Goal: Transaction & Acquisition: Subscribe to service/newsletter

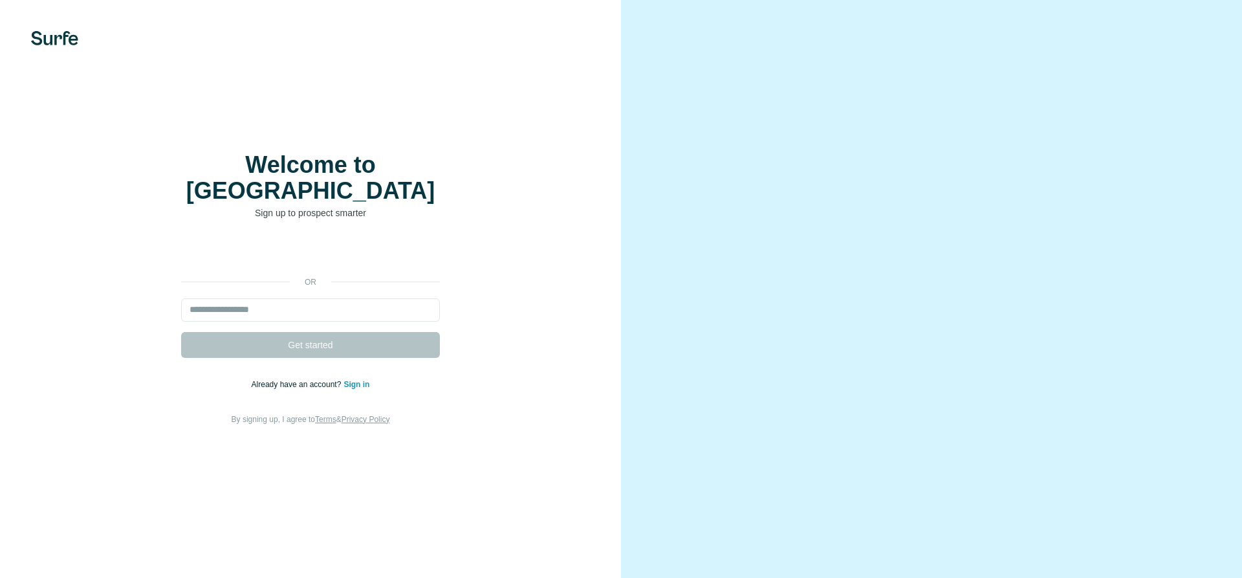
click at [358, 240] on div "Sign in with Google. Opens in new tab" at bounding box center [310, 253] width 259 height 28
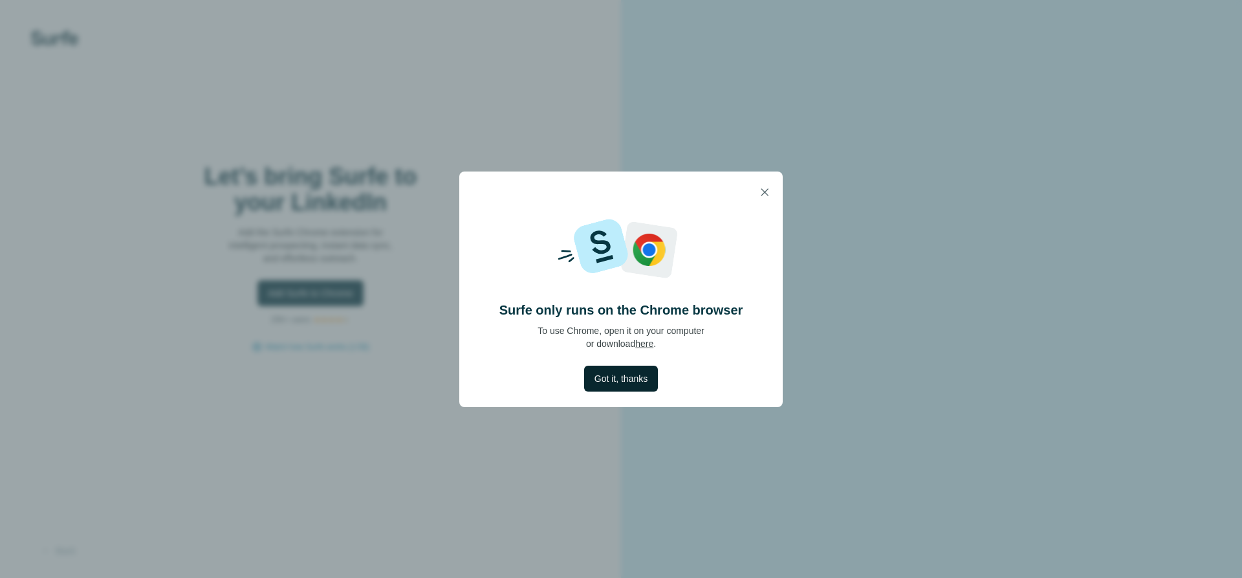
click at [637, 384] on span "Got it, thanks" at bounding box center [621, 378] width 53 height 13
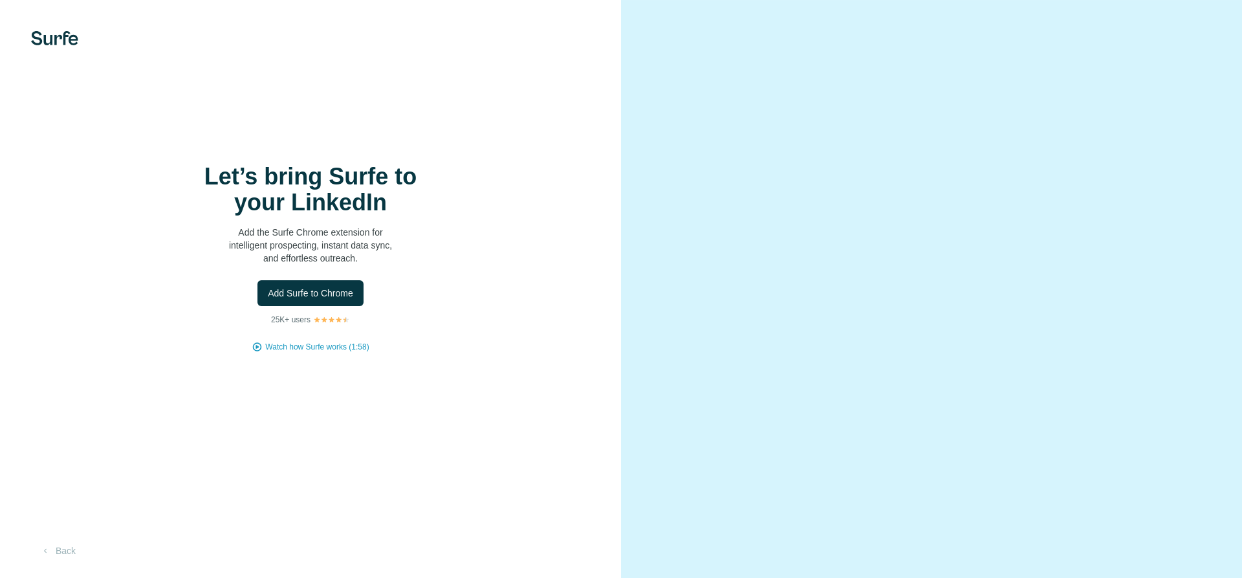
scroll to position [3, 0]
click at [63, 554] on button "Back" at bounding box center [58, 550] width 54 height 23
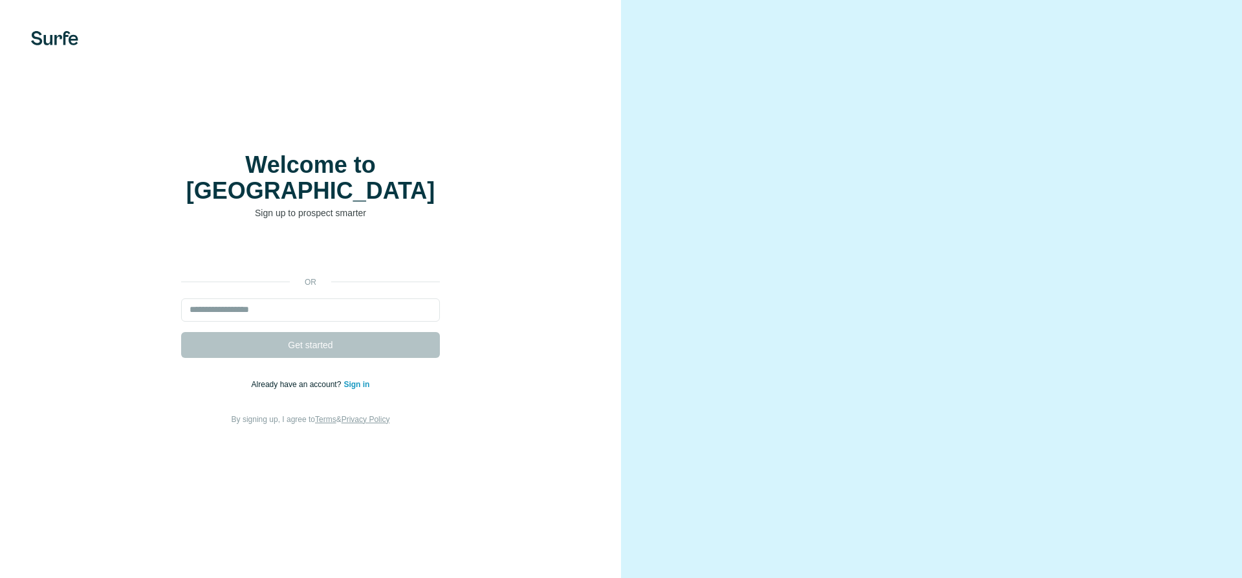
click at [361, 239] on div "Sign in with Google. Opens in new tab" at bounding box center [310, 253] width 259 height 28
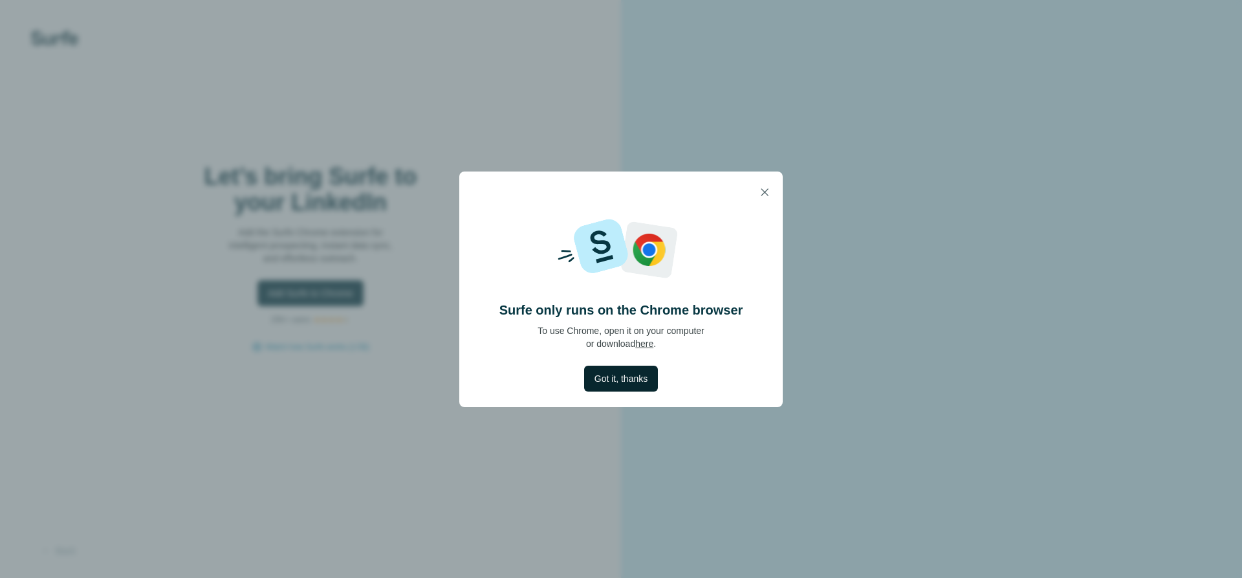
click at [635, 380] on span "Got it, thanks" at bounding box center [621, 378] width 53 height 13
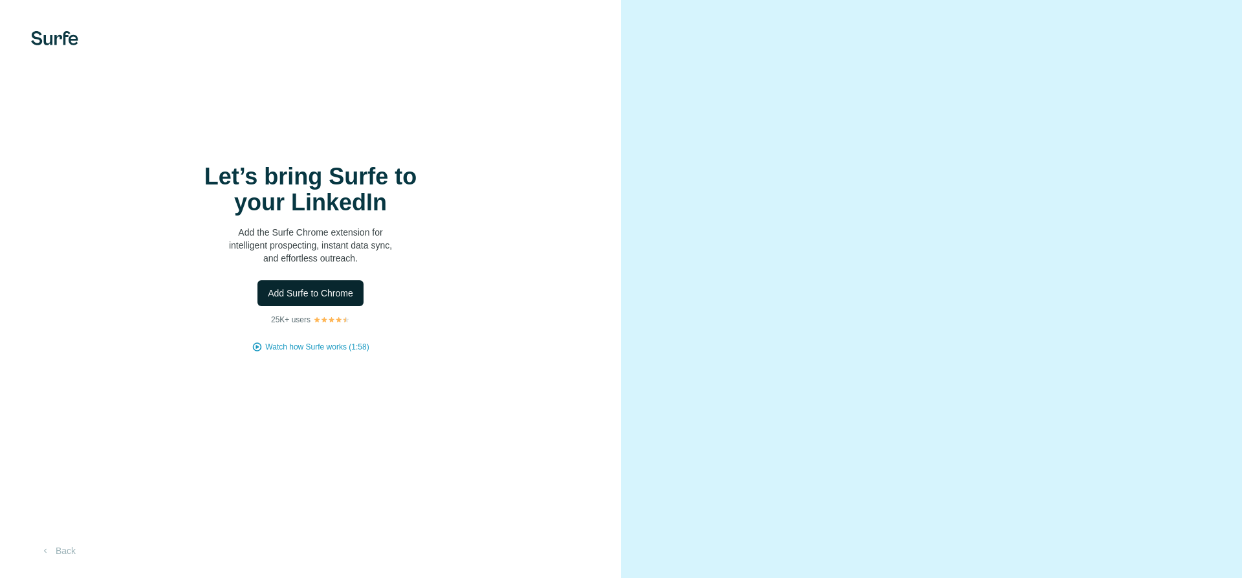
click at [315, 296] on span "Add Surfe to Chrome" at bounding box center [310, 293] width 85 height 13
click at [48, 547] on icon "button" at bounding box center [45, 550] width 10 height 10
